Goal: Task Accomplishment & Management: Complete application form

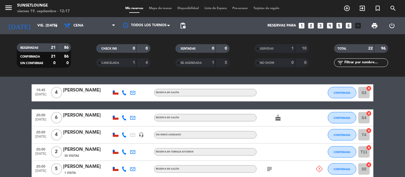
scroll to position [229, 0]
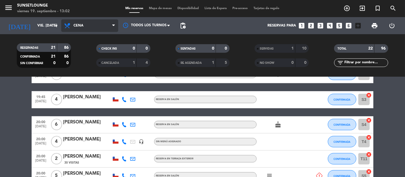
click at [76, 26] on span "Cena" at bounding box center [78, 26] width 10 height 4
click at [79, 48] on div "menu 5unsetlounge viernes 19. septiembre - 13:02 Mis reservas Mapa de mesas Dis…" at bounding box center [202, 38] width 405 height 77
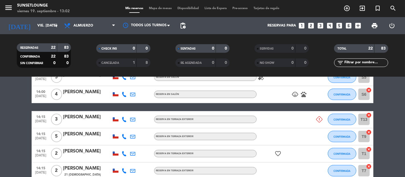
scroll to position [376, 0]
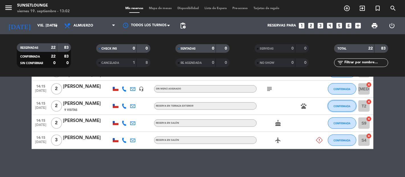
click at [338, 106] on span "CONFIRMADA" at bounding box center [342, 105] width 17 height 3
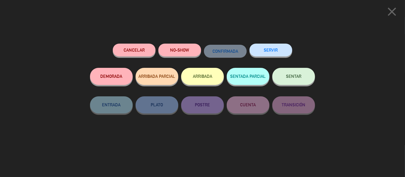
click at [395, 8] on icon "close" at bounding box center [392, 12] width 14 height 14
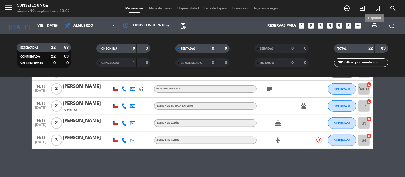
click at [373, 24] on span "print" at bounding box center [374, 25] width 7 height 7
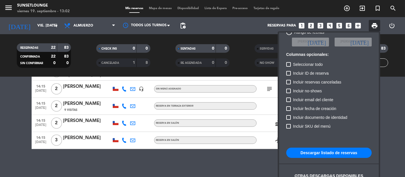
scroll to position [35, 0]
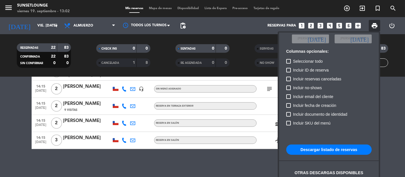
click at [329, 151] on button "Descargar listado de reservas" at bounding box center [328, 149] width 85 height 10
click at [385, 95] on div at bounding box center [202, 88] width 405 height 177
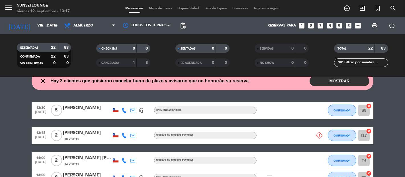
scroll to position [22, 0]
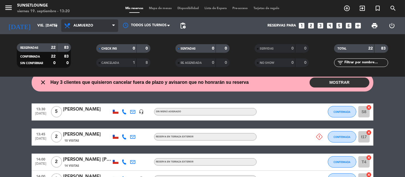
click at [77, 30] on span "Almuerzo" at bounding box center [89, 25] width 57 height 13
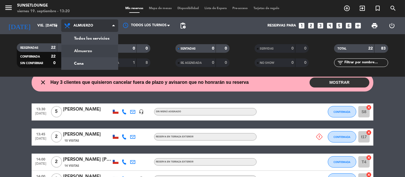
click at [77, 30] on span "Almuerzo" at bounding box center [89, 25] width 57 height 13
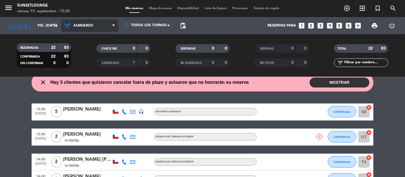
click at [80, 22] on span "Almuerzo" at bounding box center [89, 25] width 57 height 13
click at [77, 65] on div "menu 5unsetlounge viernes 19. septiembre - 13:20 Mis reservas Mapa de mesas Dis…" at bounding box center [202, 38] width 405 height 77
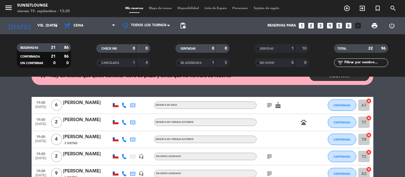
scroll to position [0, 0]
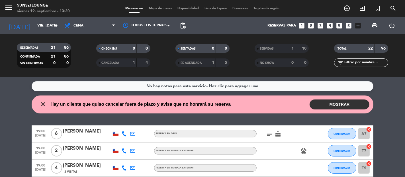
click at [325, 100] on button "MOSTRAR" at bounding box center [339, 104] width 60 height 10
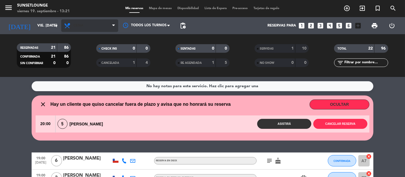
click at [71, 24] on icon at bounding box center [68, 25] width 8 height 7
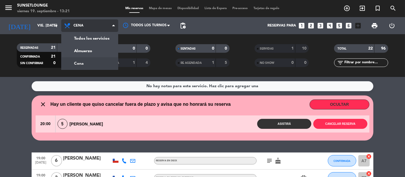
click at [73, 38] on div "menu 5unsetlounge viernes 19. septiembre - 13:21 Mis reservas Mapa de mesas Dis…" at bounding box center [202, 38] width 405 height 77
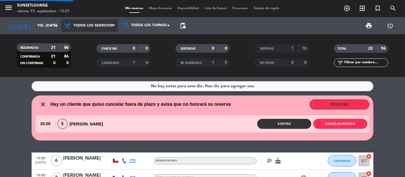
click at [70, 25] on icon at bounding box center [68, 25] width 8 height 7
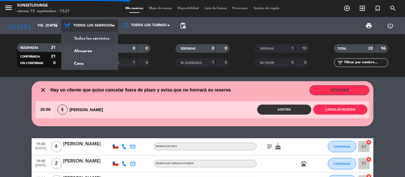
click at [76, 54] on div "menu 5unsetlounge viernes 19. septiembre - 13:21 Mis reservas Mapa de mesas Dis…" at bounding box center [202, 38] width 405 height 77
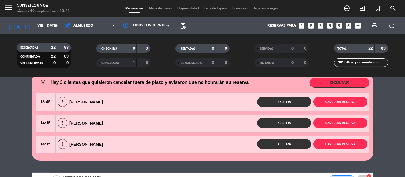
scroll to position [19, 0]
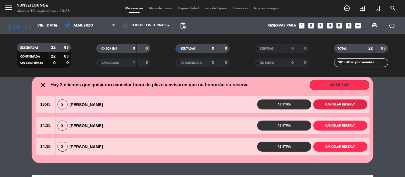
click at [354, 103] on button "Cancelar reserva" at bounding box center [340, 104] width 54 height 10
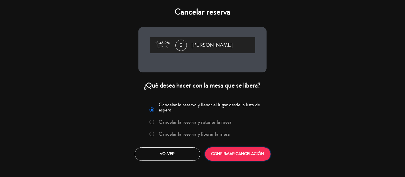
click at [237, 153] on button "CONFIRMAR CANCELACIÓN" at bounding box center [237, 153] width 65 height 13
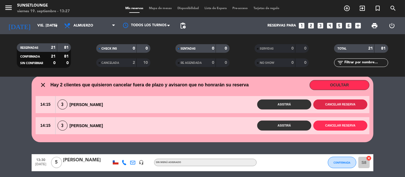
click at [334, 103] on button "Cancelar reserva" at bounding box center [340, 104] width 54 height 10
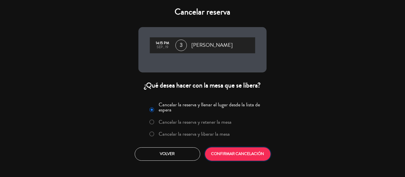
click at [236, 155] on button "CONFIRMAR CANCELACIÓN" at bounding box center [237, 153] width 65 height 13
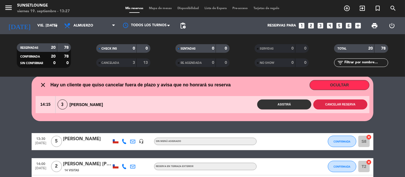
click at [347, 104] on button "Cancelar reserva" at bounding box center [340, 104] width 54 height 10
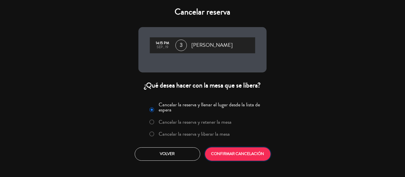
click at [245, 147] on button "CONFIRMAR CANCELACIÓN" at bounding box center [237, 153] width 65 height 13
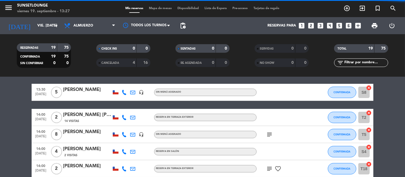
scroll to position [0, 0]
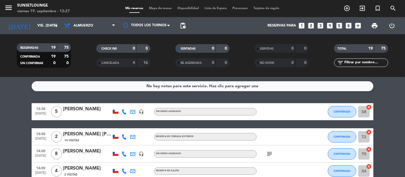
click at [156, 8] on span "Mapa de mesas" at bounding box center [160, 8] width 28 height 3
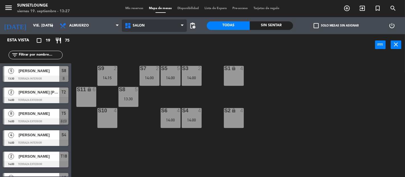
click at [146, 30] on span "Salón" at bounding box center [154, 25] width 65 height 13
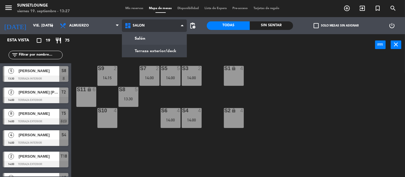
click at [147, 50] on ng-component "menu 5unsetlounge viernes 19. septiembre - 13:27 Mis reservas Mapa de mesas Dis…" at bounding box center [202, 88] width 405 height 177
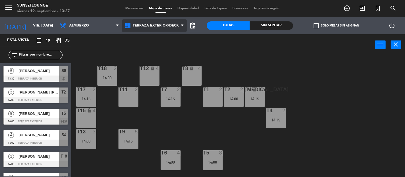
click at [146, 26] on span "Terraza exterior/deck" at bounding box center [156, 26] width 46 height 4
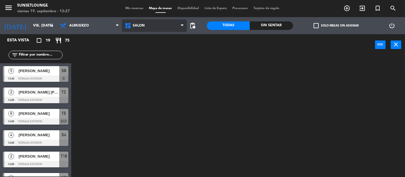
click at [150, 40] on ng-component "menu 5unsetlounge viernes 19. septiembre - 13:27 Mis reservas Mapa de mesas Dis…" at bounding box center [202, 88] width 405 height 177
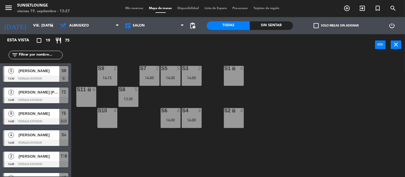
click at [306, 108] on div "S3 2 14:00 S5 5 14:00 S9 2 14:15 S7 2 14:00 S1 lock 4 S11 lock 6 S8 5 13:30 S2 …" at bounding box center [240, 116] width 330 height 121
click at [130, 7] on span "Mis reservas" at bounding box center [135, 8] width 24 height 3
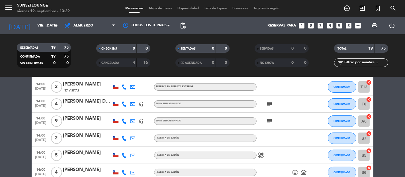
click at [392, 127] on bookings-row "13:30 [DATE] 5 [PERSON_NAME] headset_mic Sin menú asignado CONFIRMADA S8 cancel…" at bounding box center [202, 121] width 405 height 340
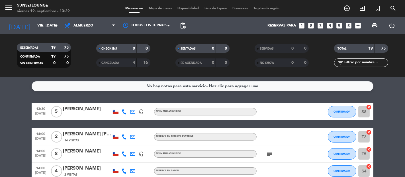
click at [158, 12] on div "menu 5unsetlounge viernes 19. septiembre - 13:29 Mis reservas Mapa de mesas Dis…" at bounding box center [202, 8] width 405 height 17
click at [155, 7] on span "Mapa de mesas" at bounding box center [160, 8] width 28 height 3
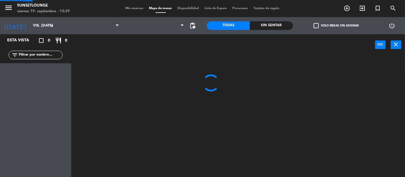
click at [155, 7] on span "Mapa de mesas" at bounding box center [160, 8] width 28 height 3
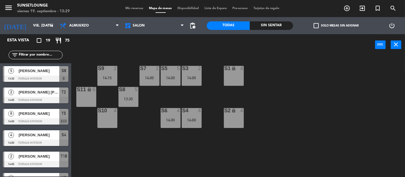
click at [135, 11] on div "Mis reservas Mapa de mesas Disponibilidad Lista de Espera Pre-acceso Tarjetas d…" at bounding box center [203, 8] width 160 height 5
click at [132, 10] on span "Mis reservas" at bounding box center [135, 8] width 24 height 3
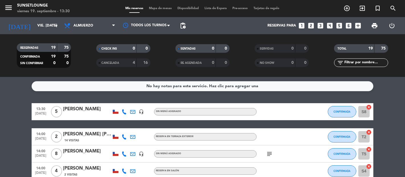
click at [161, 9] on span "Mapa de mesas" at bounding box center [160, 8] width 28 height 3
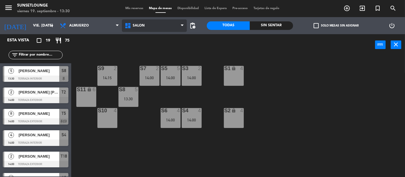
click at [137, 27] on span "Salón" at bounding box center [139, 26] width 12 height 4
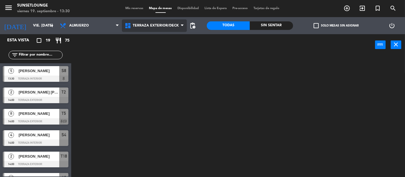
click at [139, 51] on ng-component "menu 5unsetlounge viernes 19. septiembre - 13:30 Mis reservas Mapa de mesas Dis…" at bounding box center [202, 88] width 405 height 177
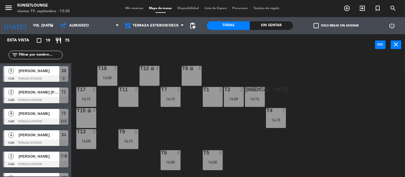
click at [333, 85] on div "T18 2 14:00 T12 lock 4 T8 lock 4 t17 2 14:15 T11 2 T7 2 14:15 T2 2 14:00 [MEDIC…" at bounding box center [240, 116] width 330 height 121
click at [320, 146] on div "T18 2 14:00 T12 lock 4 T8 lock 4 t17 2 14:15 T11 2 T7 2 14:15 T2 2 14:00 [MEDIC…" at bounding box center [240, 116] width 330 height 121
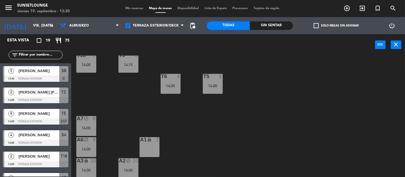
scroll to position [77, 0]
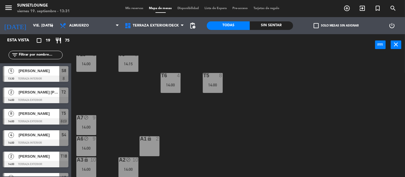
click at [124, 8] on span "Mis reservas" at bounding box center [135, 8] width 24 height 3
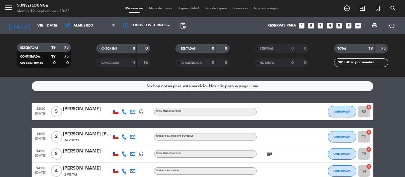
click at [156, 9] on span "Mapa de mesas" at bounding box center [160, 8] width 28 height 3
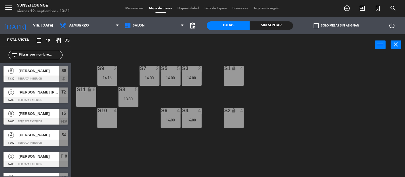
click at [125, 8] on span "Mis reservas" at bounding box center [135, 8] width 24 height 3
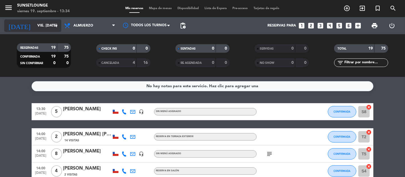
click at [46, 25] on input "vie. [DATE]" at bounding box center [59, 25] width 50 height 10
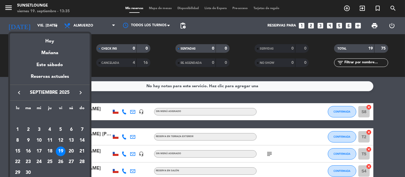
click at [82, 149] on div "21" at bounding box center [82, 151] width 10 height 10
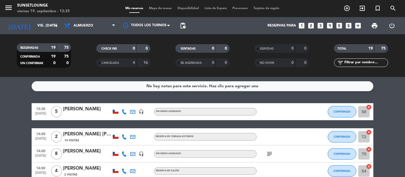
type input "dom. [DATE]"
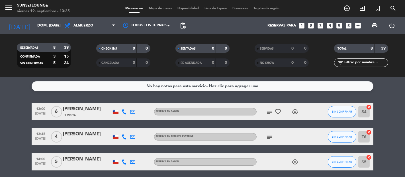
click at [162, 9] on span "Mapa de mesas" at bounding box center [160, 8] width 28 height 3
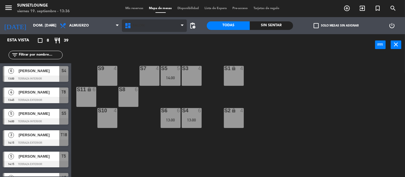
click at [147, 30] on span "Salón" at bounding box center [154, 25] width 65 height 13
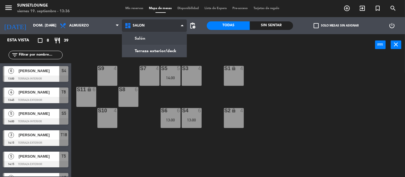
click at [170, 56] on ng-component "menu 5unsetlounge viernes 19. septiembre - 13:36 Mis reservas Mapa de mesas Dis…" at bounding box center [202, 88] width 405 height 177
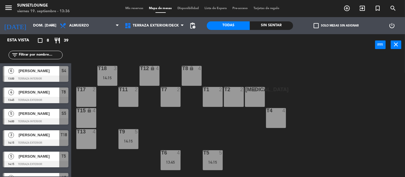
click at [87, 92] on div "t17 2" at bounding box center [86, 97] width 20 height 20
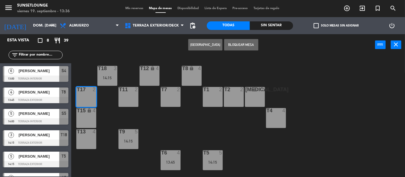
click at [204, 44] on button "[GEOGRAPHIC_DATA]" at bounding box center [205, 44] width 34 height 11
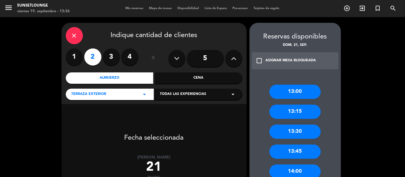
drag, startPoint x: 214, startPoint y: 43, endPoint x: 115, endPoint y: 54, distance: 98.8
click at [115, 54] on div "close Indique cantidad de clientes 1 2 3 4 ó 5 Almuerzo Cena Terraza exterior a…" at bounding box center [153, 63] width 185 height 81
click at [238, 61] on button at bounding box center [233, 58] width 17 height 17
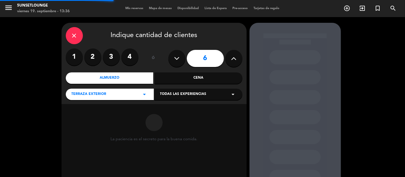
click at [238, 61] on button at bounding box center [233, 58] width 17 height 17
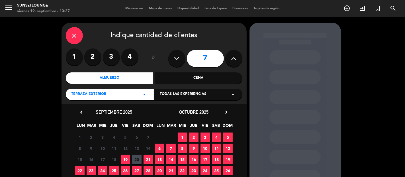
click at [149, 159] on span "21" at bounding box center [147, 159] width 9 height 9
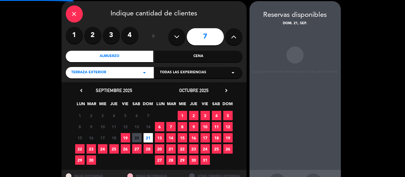
scroll to position [23, 0]
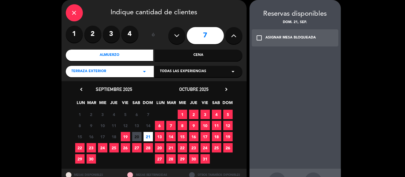
click at [288, 41] on div "check_box_outline_blank ASIGNAR MESA BLOQUEADA" at bounding box center [295, 37] width 87 height 17
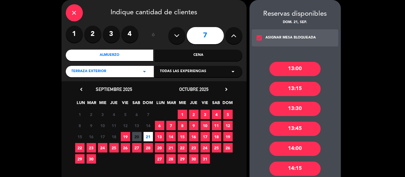
click at [301, 150] on div "14:00" at bounding box center [294, 148] width 51 height 14
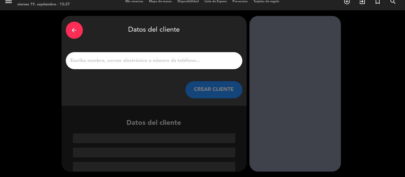
click at [76, 33] on icon "arrow_back" at bounding box center [74, 30] width 7 height 7
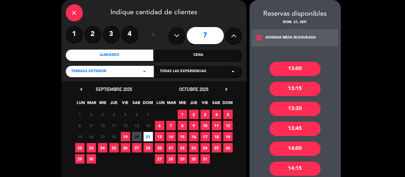
click at [237, 36] on button at bounding box center [233, 35] width 17 height 17
type input "8"
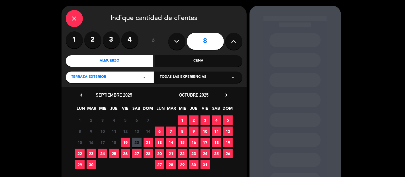
scroll to position [18, 0]
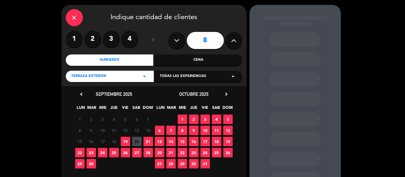
click at [148, 141] on span "21" at bounding box center [147, 141] width 9 height 9
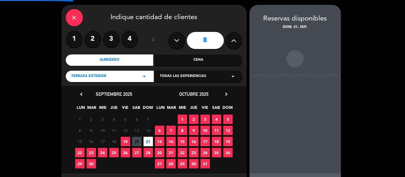
scroll to position [23, 0]
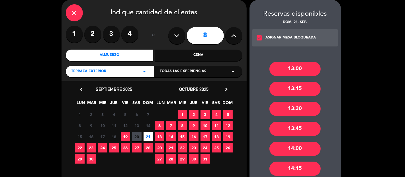
click at [297, 152] on div "14:00" at bounding box center [294, 148] width 51 height 14
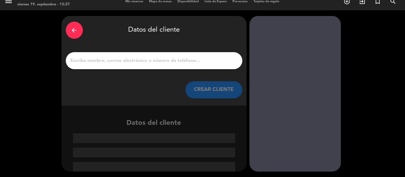
click at [113, 60] on input "1" at bounding box center [154, 61] width 168 height 8
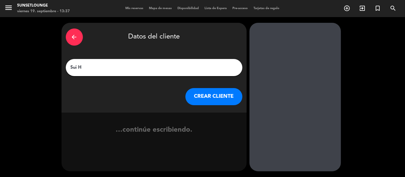
type input "[PERSON_NAME]"
click at [212, 100] on button "CREAR CLIENTE" at bounding box center [213, 96] width 57 height 17
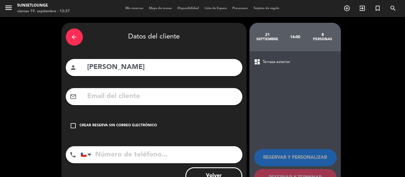
click at [73, 126] on icon "check_box_outline_blank" at bounding box center [73, 125] width 7 height 7
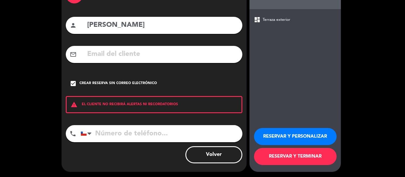
scroll to position [42, 0]
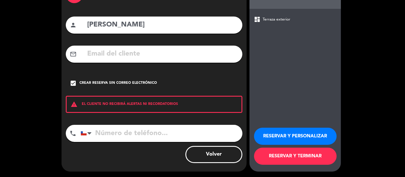
click at [124, 136] on input "tel" at bounding box center [162, 133] width 162 height 17
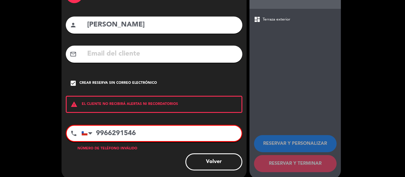
click at [102, 135] on input "9966291546" at bounding box center [161, 133] width 160 height 15
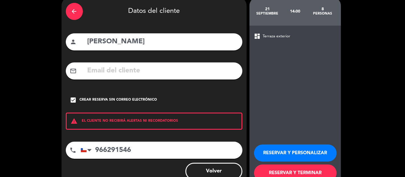
scroll to position [35, 0]
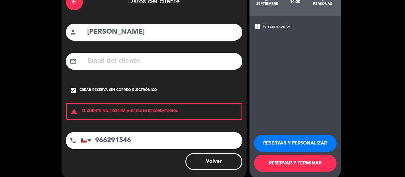
type input "966291546"
click at [279, 140] on button "RESERVAR Y PERSONALIZAR" at bounding box center [295, 143] width 83 height 17
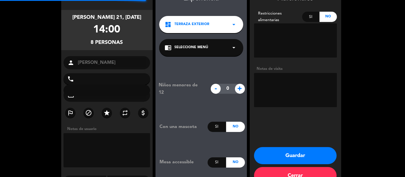
type input "[PHONE_NUMBER]"
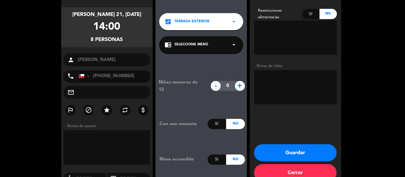
scroll to position [40, 0]
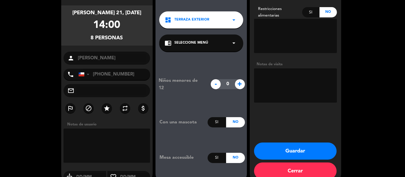
click at [317, 155] on button "Guardar" at bounding box center [295, 150] width 83 height 17
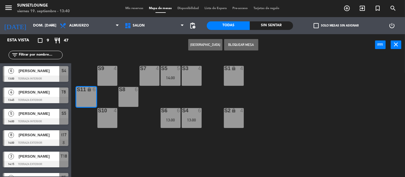
click at [280, 108] on div "S3 4 S5 5 14:00 S9 4 S7 4 S1 lock 4 S11 lock 6 S8 6 S2 lock 4 S4 6 13:00 S6 6 1…" at bounding box center [240, 116] width 330 height 121
